Goal: Transaction & Acquisition: Purchase product/service

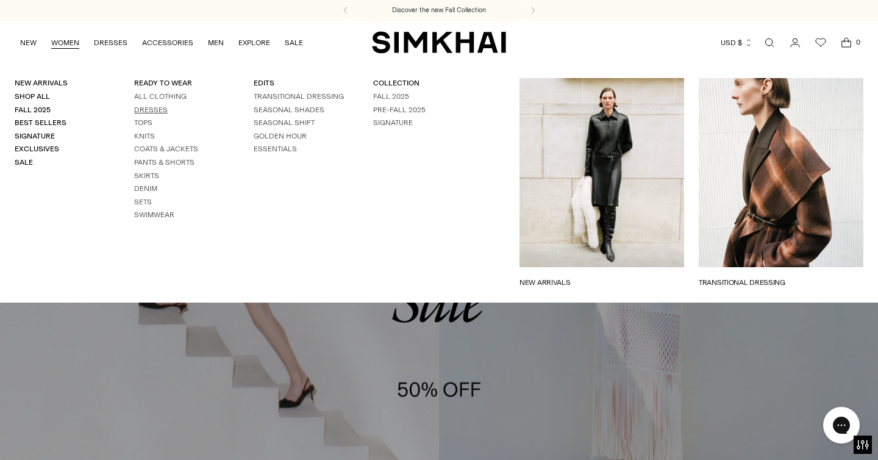
click at [146, 105] on link "Dresses" at bounding box center [151, 109] width 34 height 9
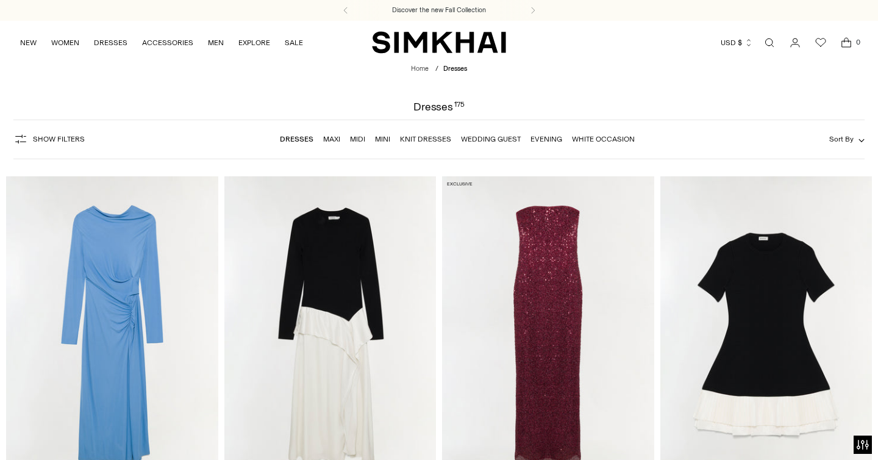
scroll to position [93, 0]
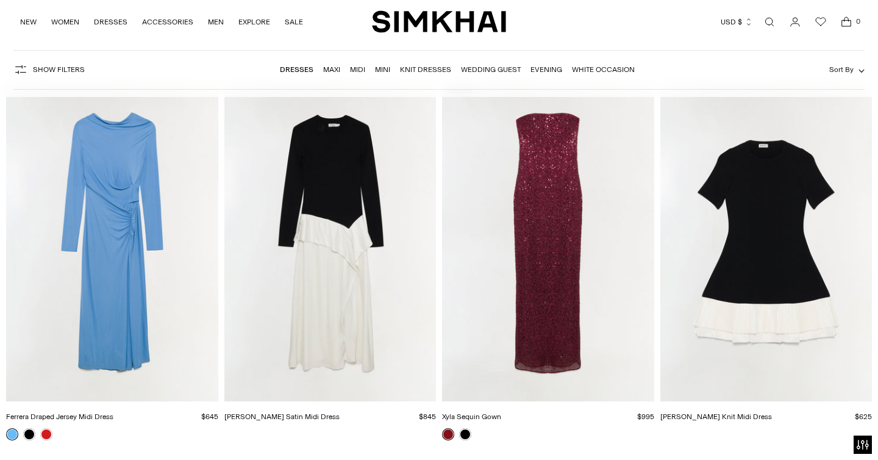
click at [0, 0] on img "Lorin Taffeta Knit Midi Dress" at bounding box center [0, 0] width 0 height 0
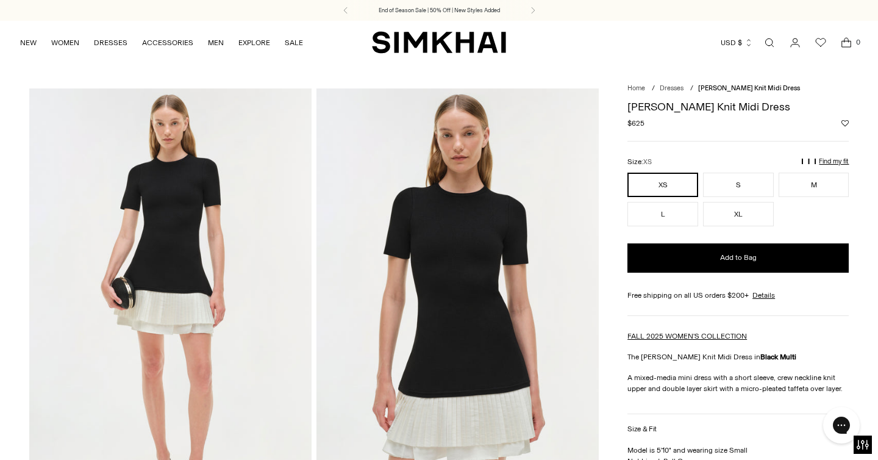
click at [833, 159] on p "Find my fit" at bounding box center [834, 161] width 30 height 7
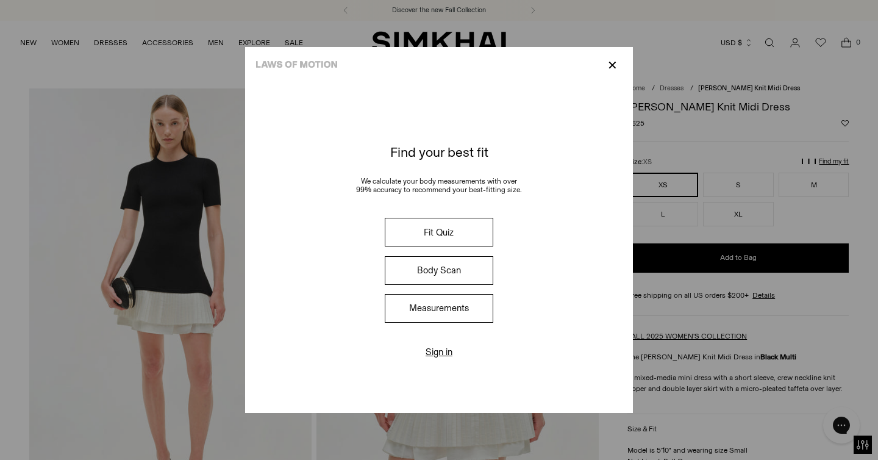
click at [438, 229] on button "Fit Quiz" at bounding box center [439, 232] width 109 height 29
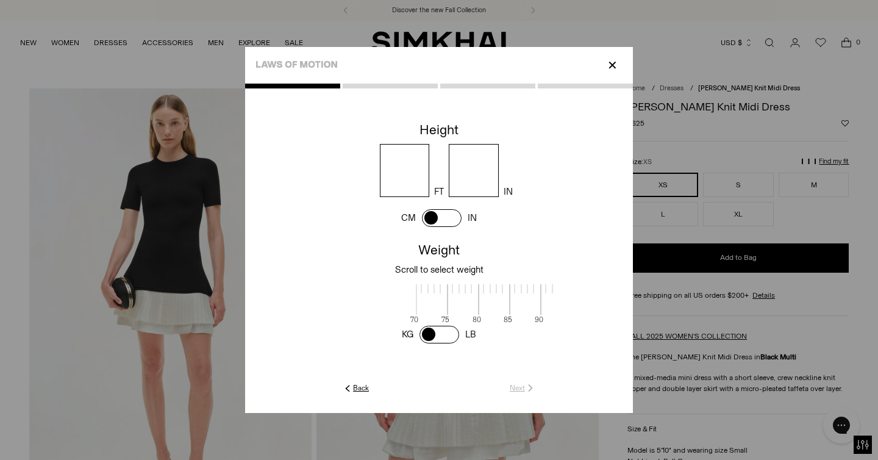
click at [409, 170] on input "number" at bounding box center [405, 170] width 50 height 53
type input "*"
click at [456, 180] on input "number" at bounding box center [474, 170] width 50 height 53
type input "*"
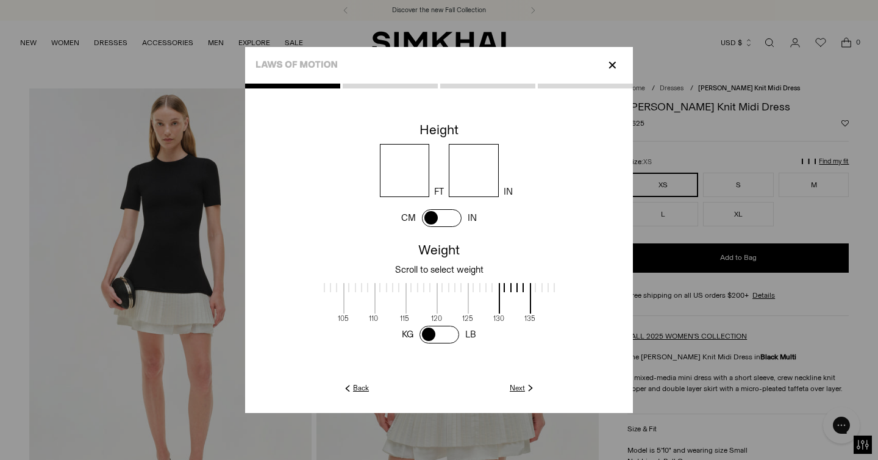
drag, startPoint x: 424, startPoint y: 283, endPoint x: 549, endPoint y: 297, distance: 125.2
click at [547, 297] on span at bounding box center [546, 298] width 32 height 30
drag, startPoint x: 360, startPoint y: 286, endPoint x: 466, endPoint y: 300, distance: 107.0
click at [466, 301] on div "70 75 80 85 90 95 100 105 110 115 120 125 130 135 140 145 150 155 160 165 170 1…" at bounding box center [439, 300] width 233 height 45
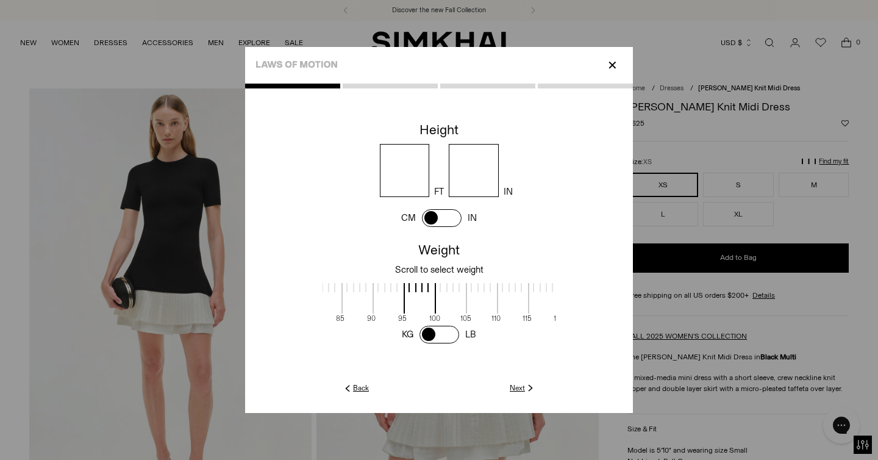
scroll to position [2, 147]
drag, startPoint x: 411, startPoint y: 286, endPoint x: 432, endPoint y: 287, distance: 20.7
click at [432, 287] on label at bounding box center [439, 291] width 31 height 17
click at [517, 387] on link "Next" at bounding box center [523, 387] width 26 height 11
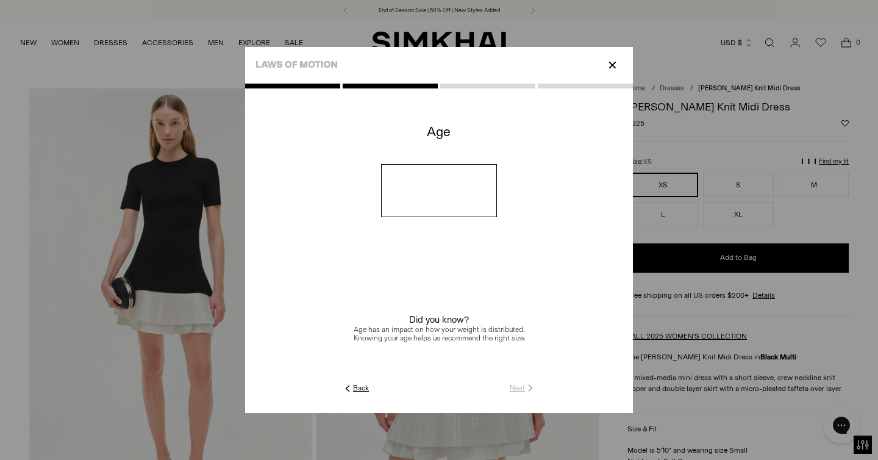
click at [457, 202] on input "number" at bounding box center [439, 190] width 116 height 53
type input "**"
click at [519, 387] on link "Next" at bounding box center [523, 387] width 26 height 11
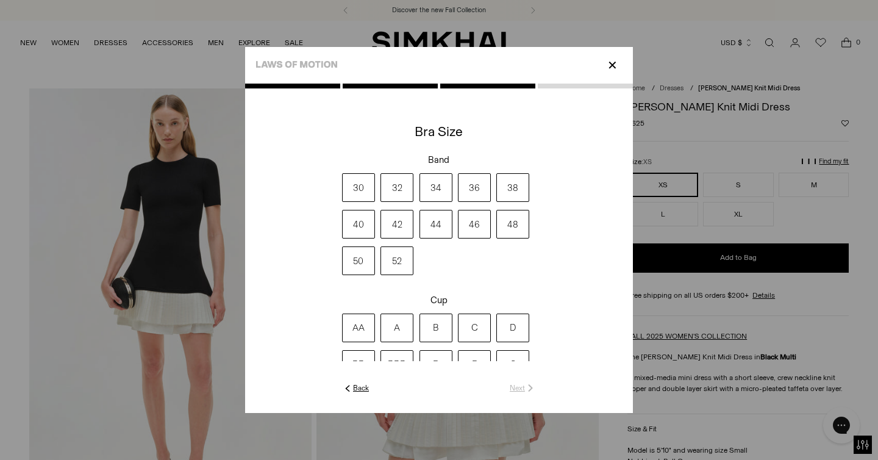
click at [400, 187] on label "32" at bounding box center [396, 187] width 33 height 29
click at [398, 329] on label "A" at bounding box center [396, 327] width 33 height 29
click at [514, 388] on link "Next" at bounding box center [523, 387] width 26 height 11
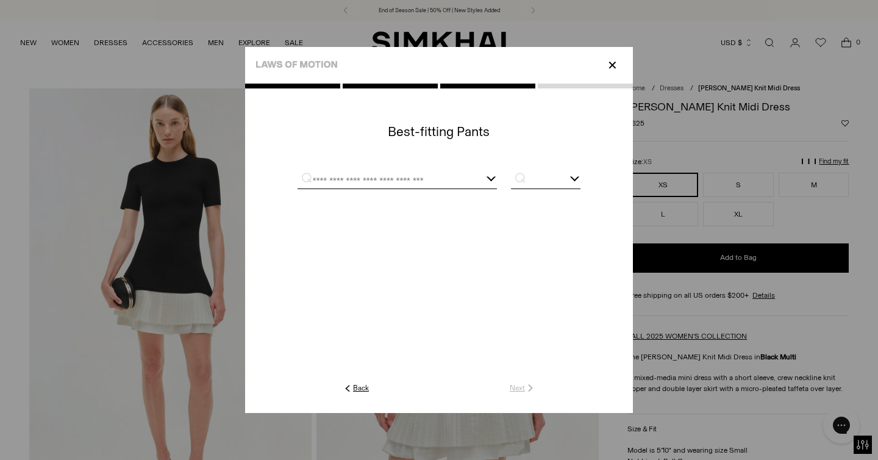
click at [398, 184] on input "text" at bounding box center [383, 180] width 170 height 15
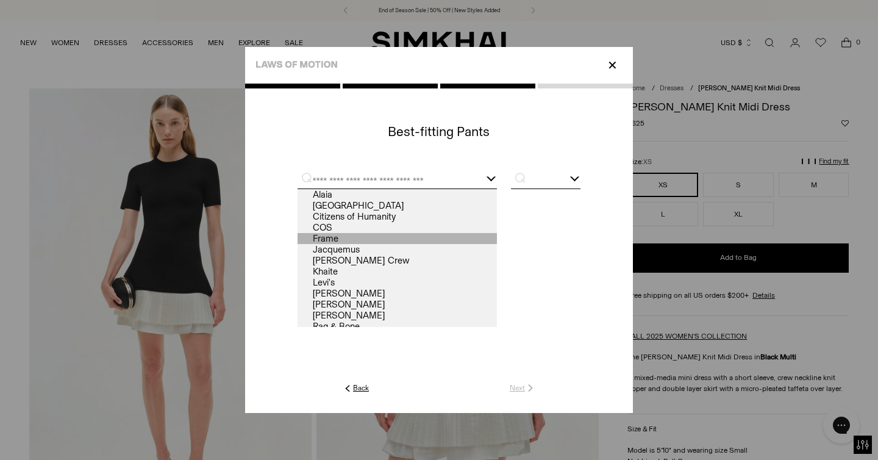
click at [318, 238] on link "Frame" at bounding box center [397, 238] width 199 height 11
type input "*****"
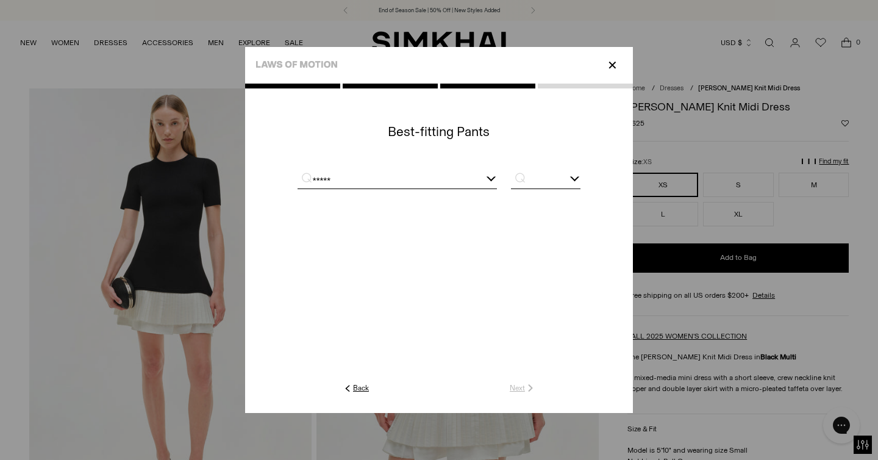
click at [548, 182] on input "text" at bounding box center [546, 180] width 70 height 15
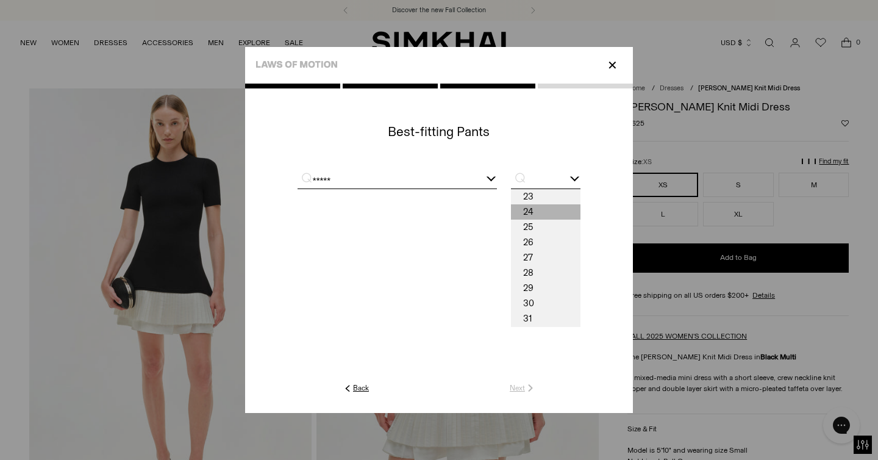
click at [530, 212] on span "24" at bounding box center [546, 211] width 70 height 15
type input "**"
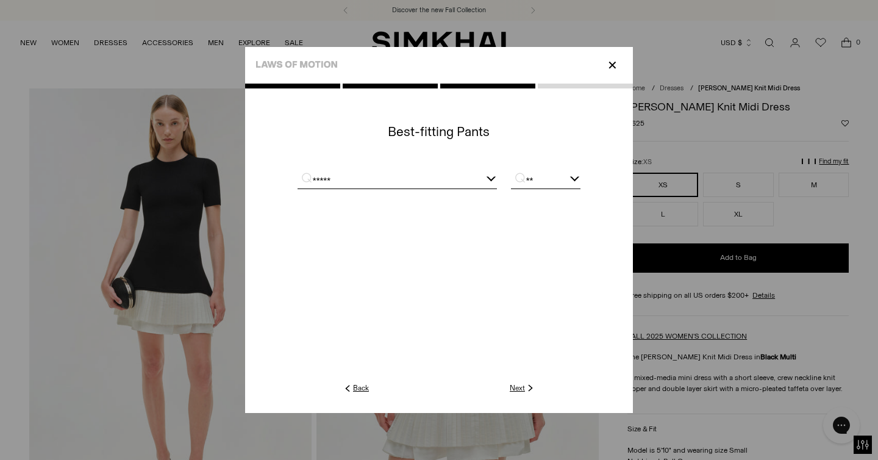
click at [510, 389] on link "Next" at bounding box center [523, 387] width 26 height 11
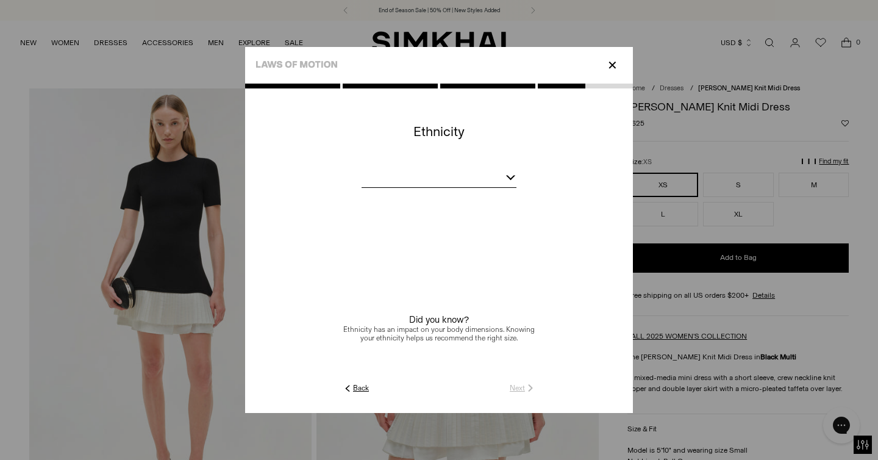
click at [496, 175] on div at bounding box center [439, 179] width 155 height 15
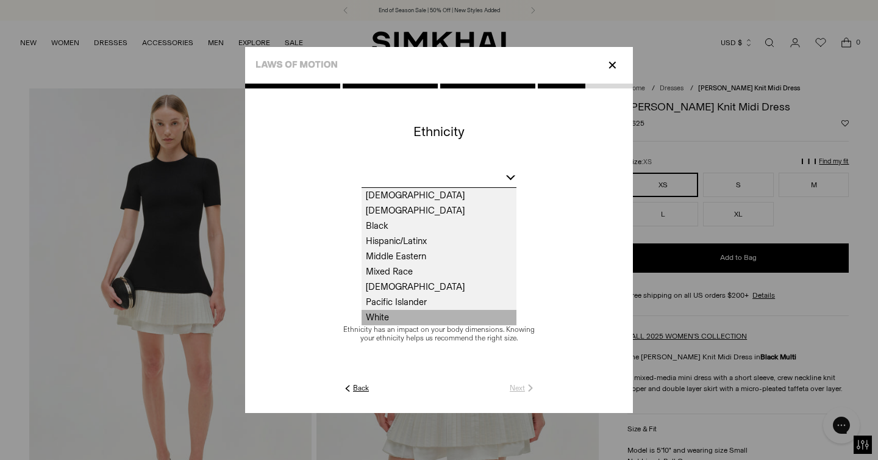
click at [373, 317] on span "White" at bounding box center [439, 317] width 155 height 15
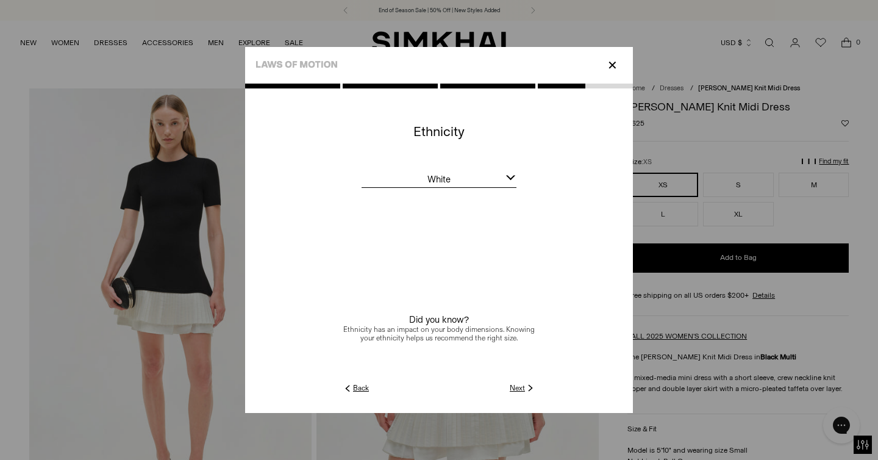
click at [518, 388] on link "Next" at bounding box center [523, 387] width 26 height 11
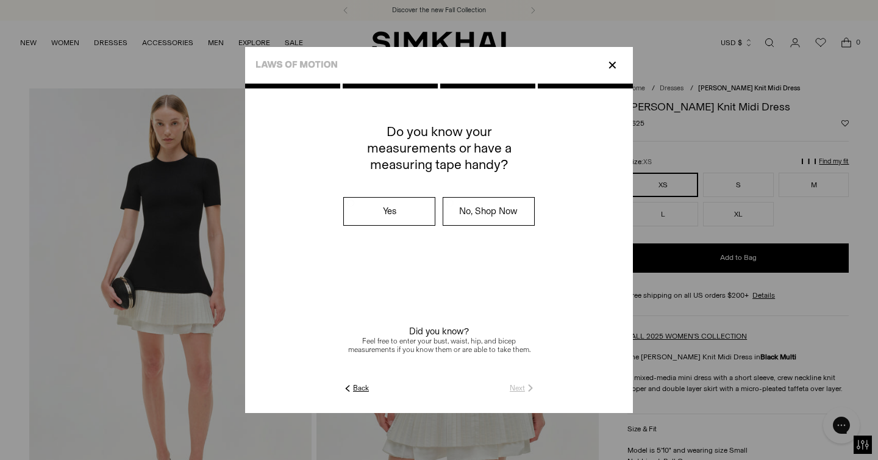
click at [471, 213] on label "No, Shop Now" at bounding box center [488, 211] width 91 height 27
click at [514, 384] on link "Submit" at bounding box center [518, 387] width 35 height 11
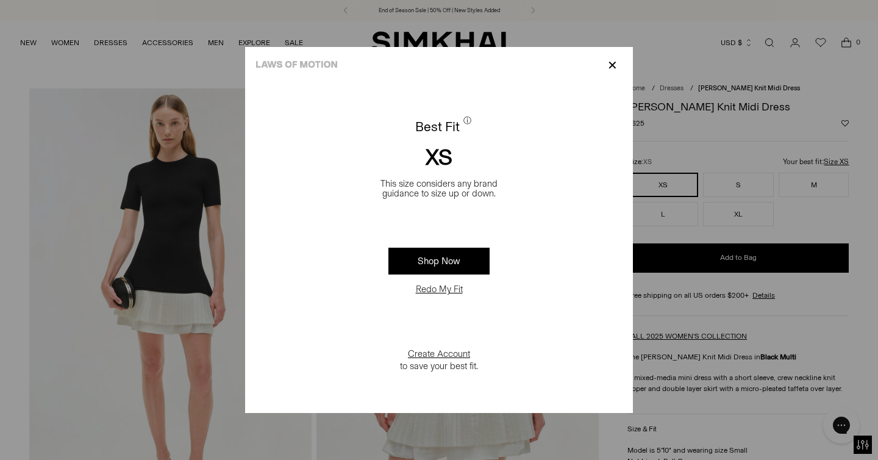
click at [612, 65] on p "✕" at bounding box center [612, 65] width 16 height 21
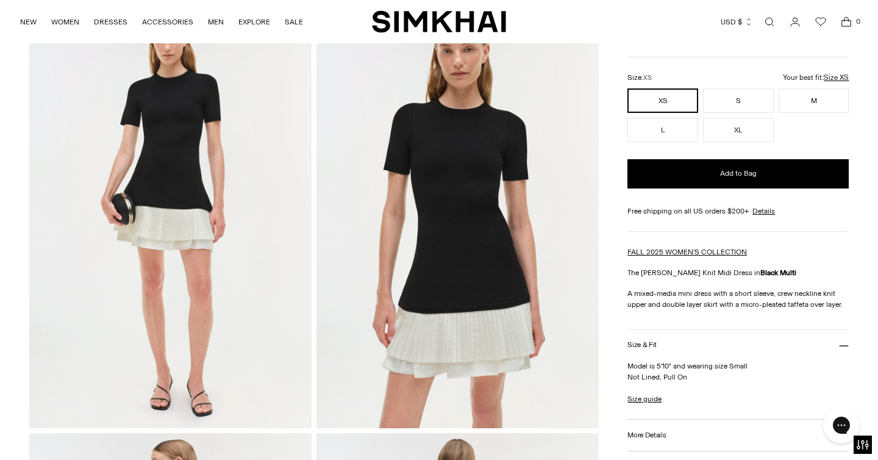
scroll to position [84, 0]
click at [492, 332] on img at bounding box center [457, 216] width 282 height 424
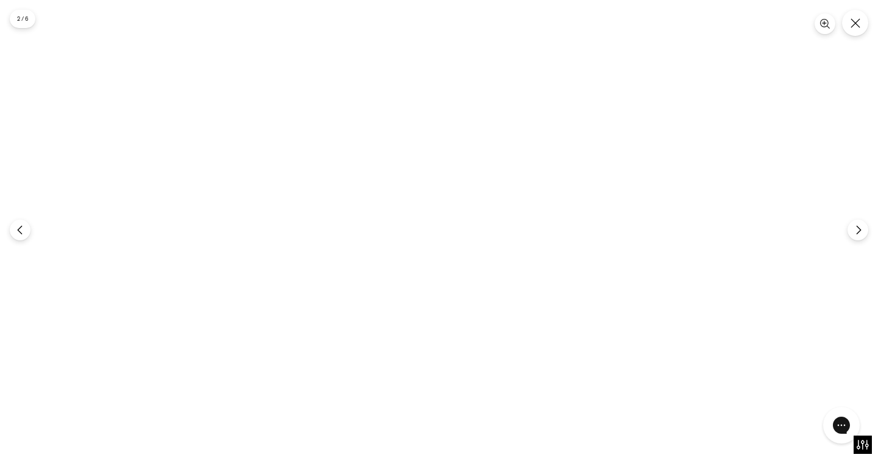
click at [459, 346] on div at bounding box center [439, 230] width 878 height 460
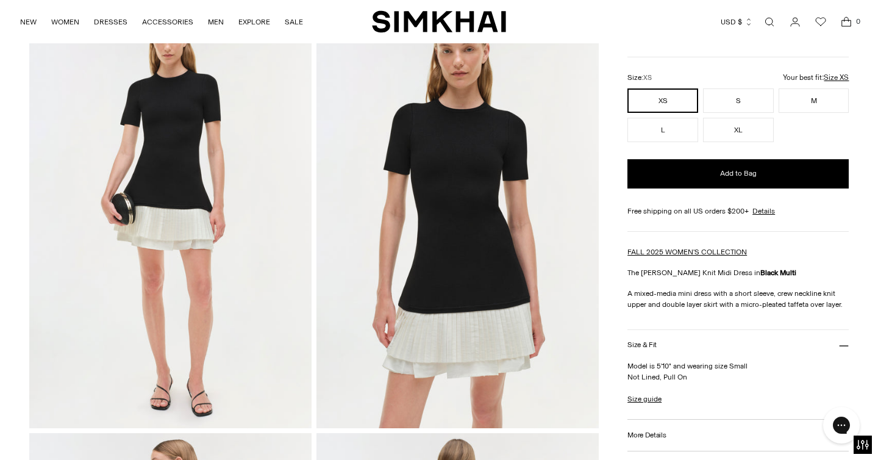
click at [459, 346] on img at bounding box center [457, 216] width 282 height 424
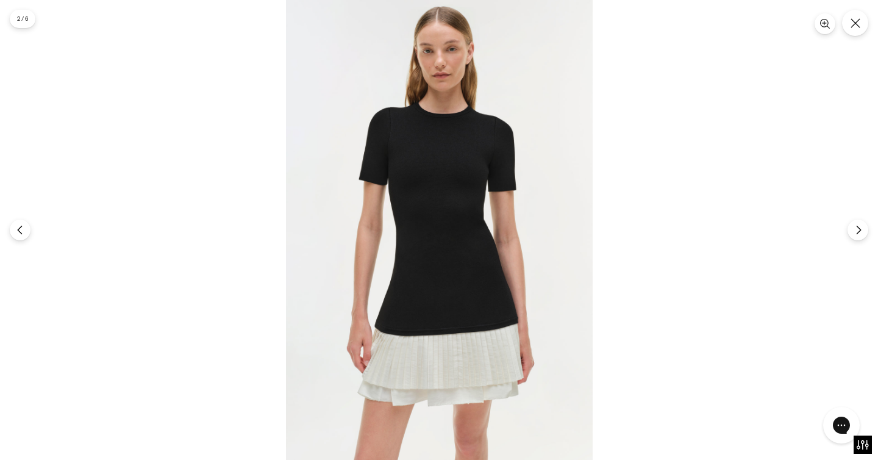
click at [459, 346] on img at bounding box center [439, 230] width 307 height 460
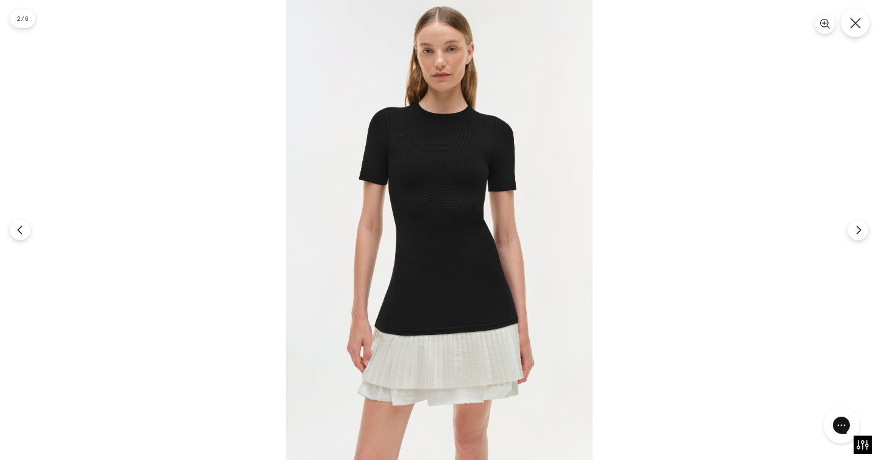
click at [854, 30] on button "Close" at bounding box center [855, 23] width 29 height 29
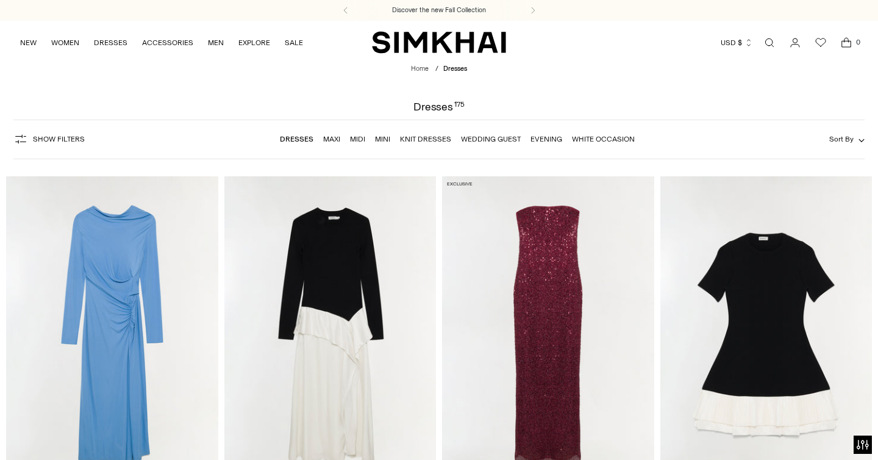
scroll to position [2040, 0]
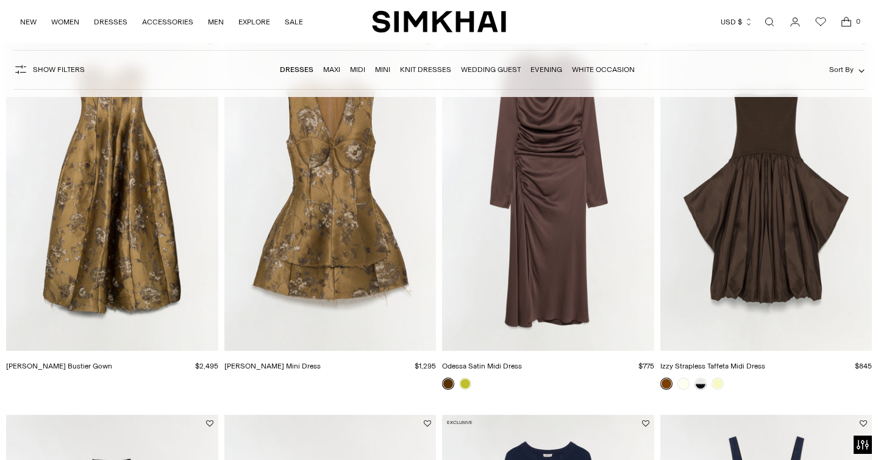
click at [356, 70] on link "Midi" at bounding box center [357, 69] width 15 height 9
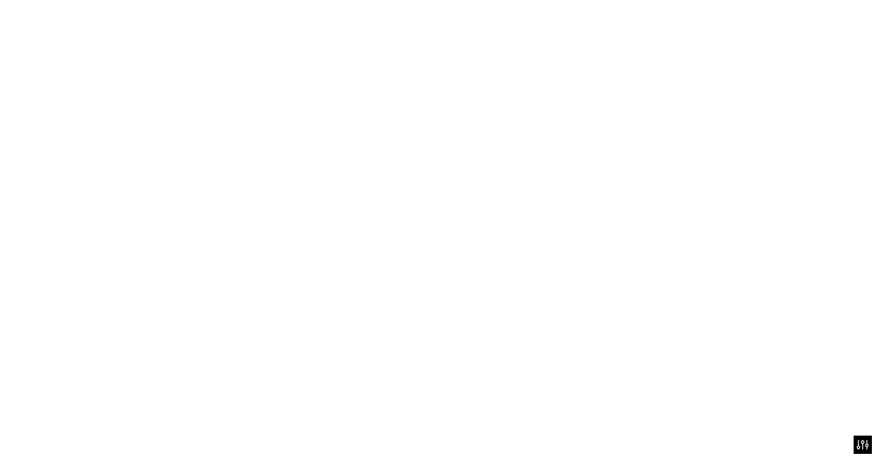
scroll to position [2043, 0]
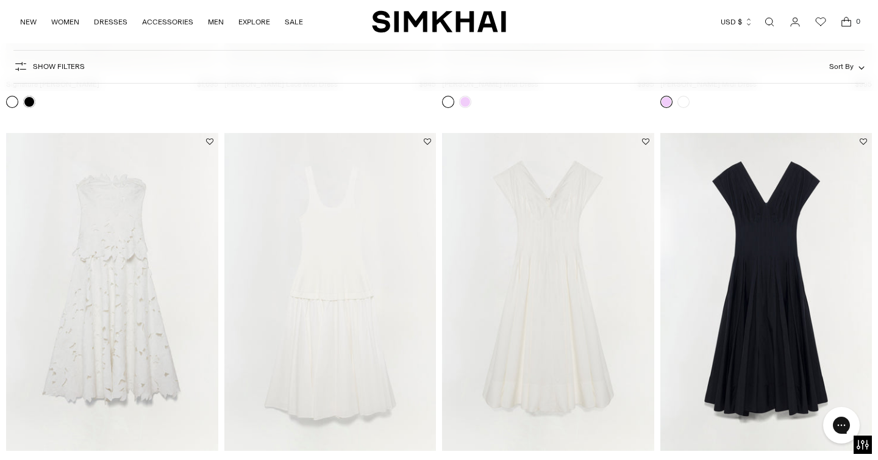
scroll to position [5753, 0]
click at [0, 0] on img "Nina Cotton Midi Dress" at bounding box center [0, 0] width 0 height 0
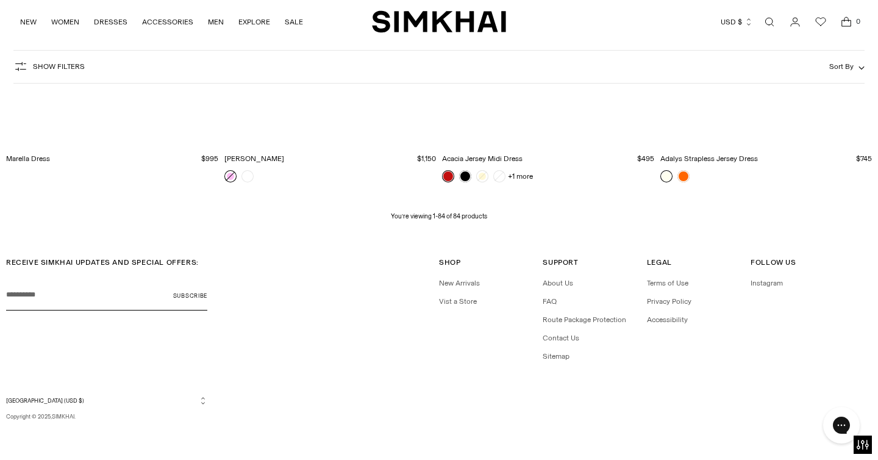
scroll to position [7966, 0]
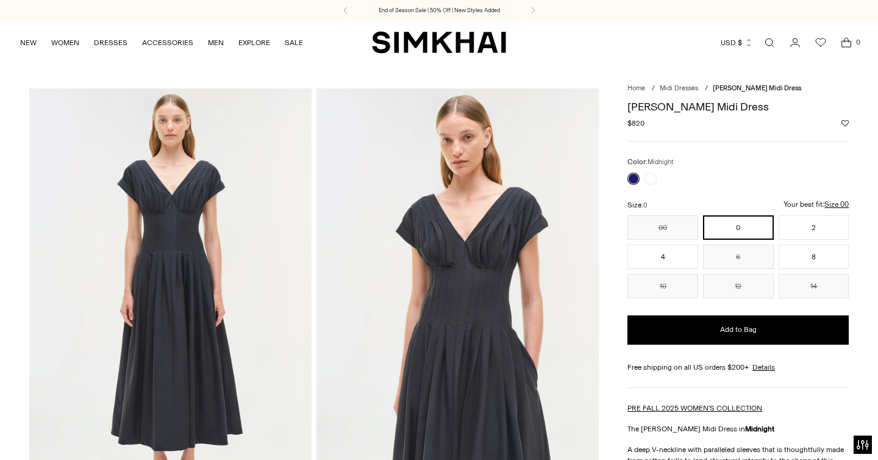
scroll to position [541, 0]
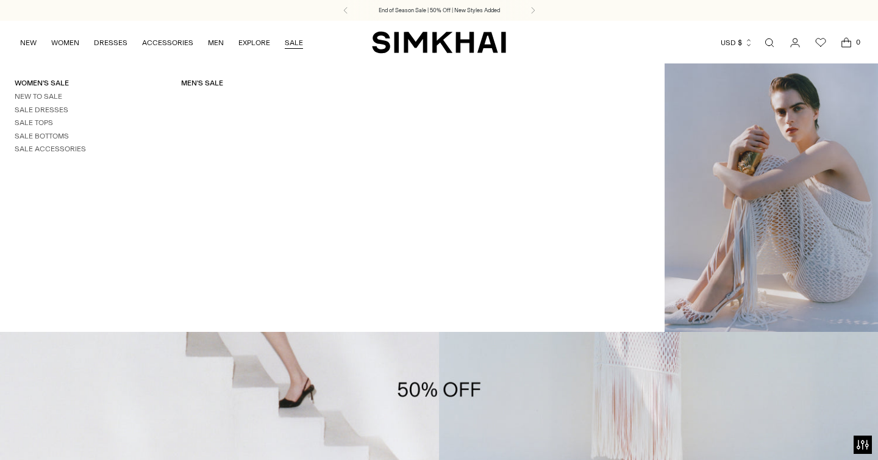
click at [291, 41] on link "SALE" at bounding box center [294, 42] width 18 height 27
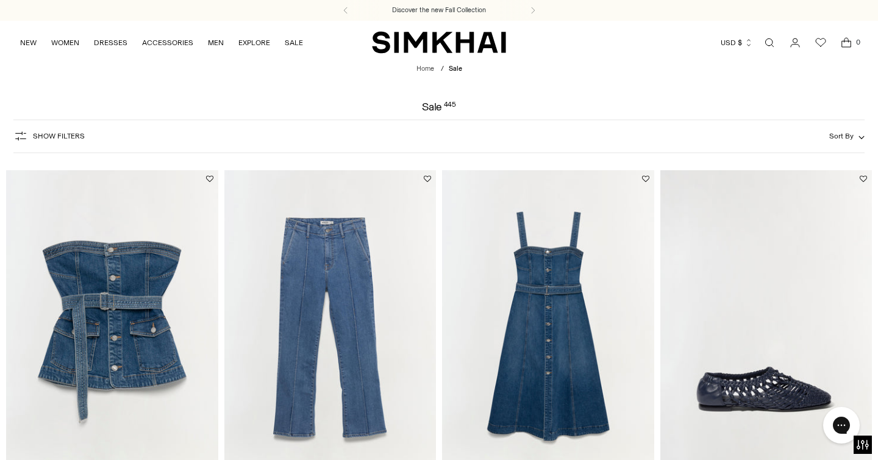
click at [63, 138] on span "Show Filters" at bounding box center [59, 136] width 52 height 9
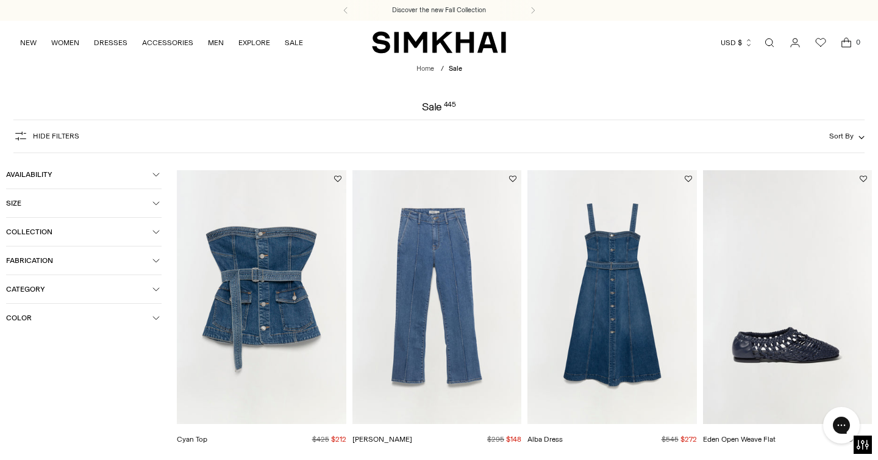
click at [115, 288] on span "Category" at bounding box center [79, 289] width 146 height 9
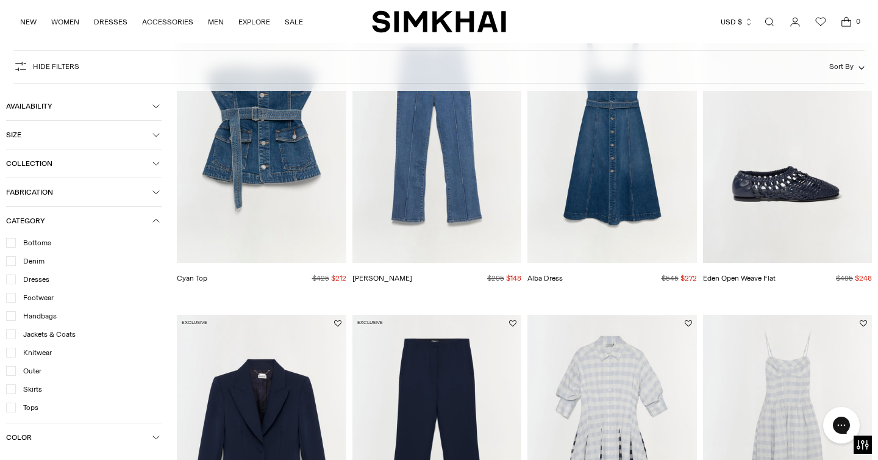
click at [34, 405] on span "Tops" at bounding box center [27, 407] width 23 height 11
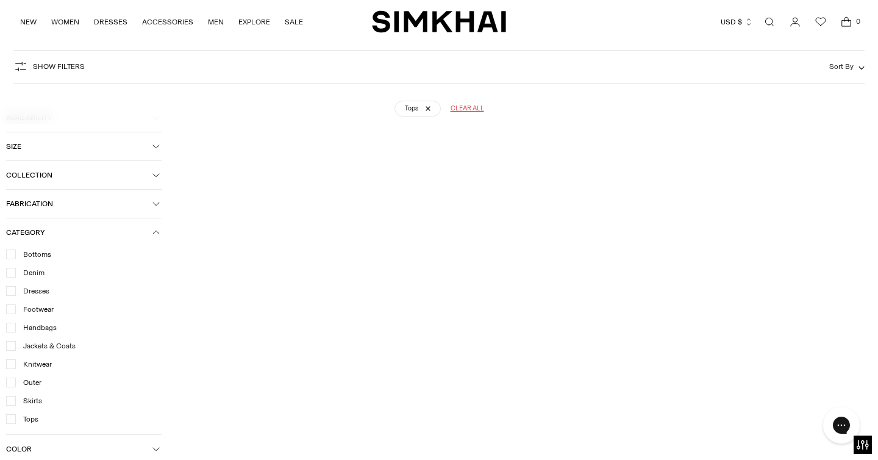
scroll to position [90, 0]
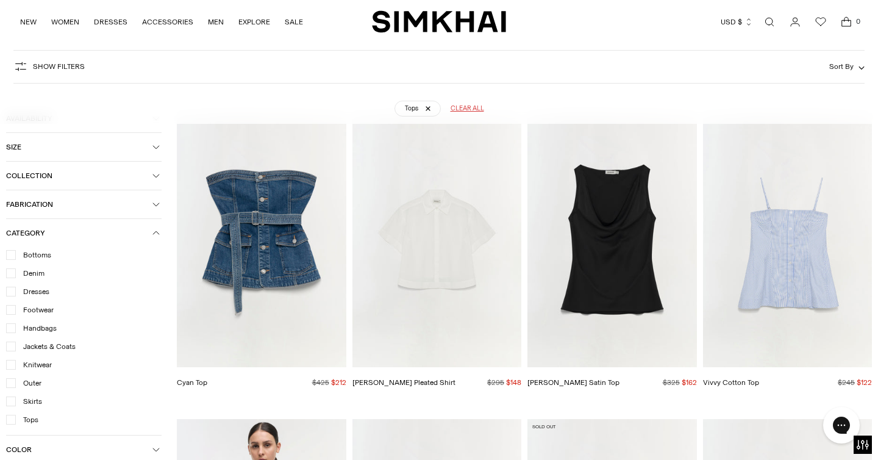
click at [0, 0] on img "Vivvy Cotton Top" at bounding box center [0, 0] width 0 height 0
